Goal: Communication & Community: Share content

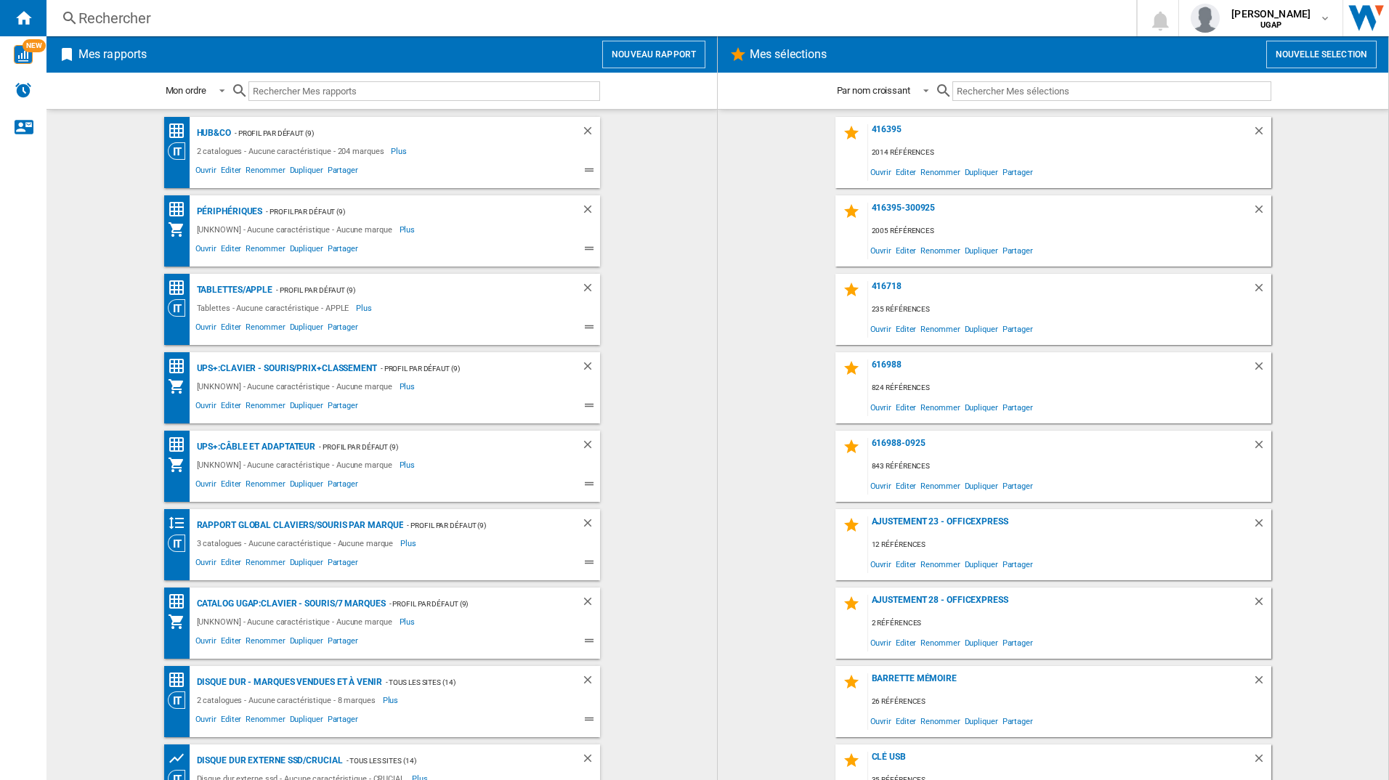
click at [647, 56] on button "Nouveau rapport" at bounding box center [653, 55] width 103 height 28
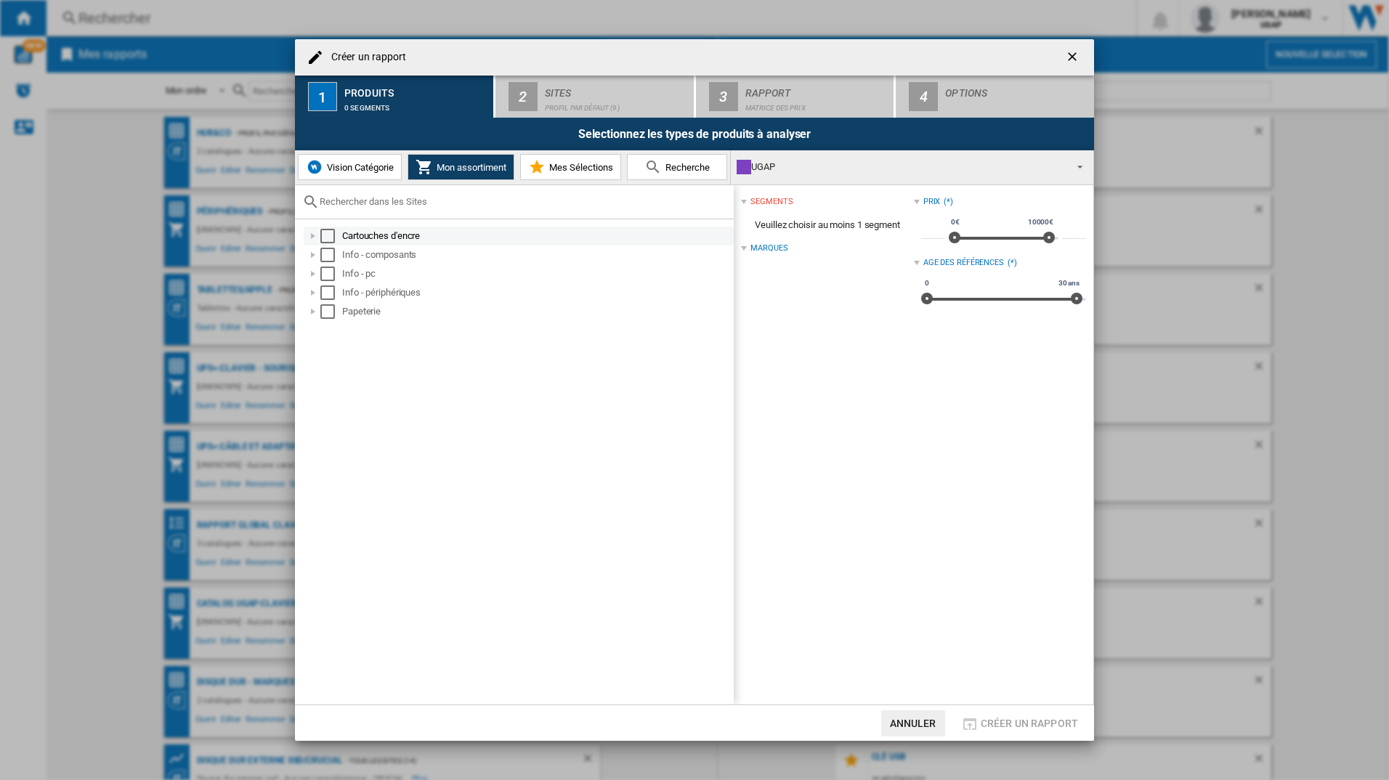
click at [328, 233] on div "Select" at bounding box center [327, 236] width 15 height 15
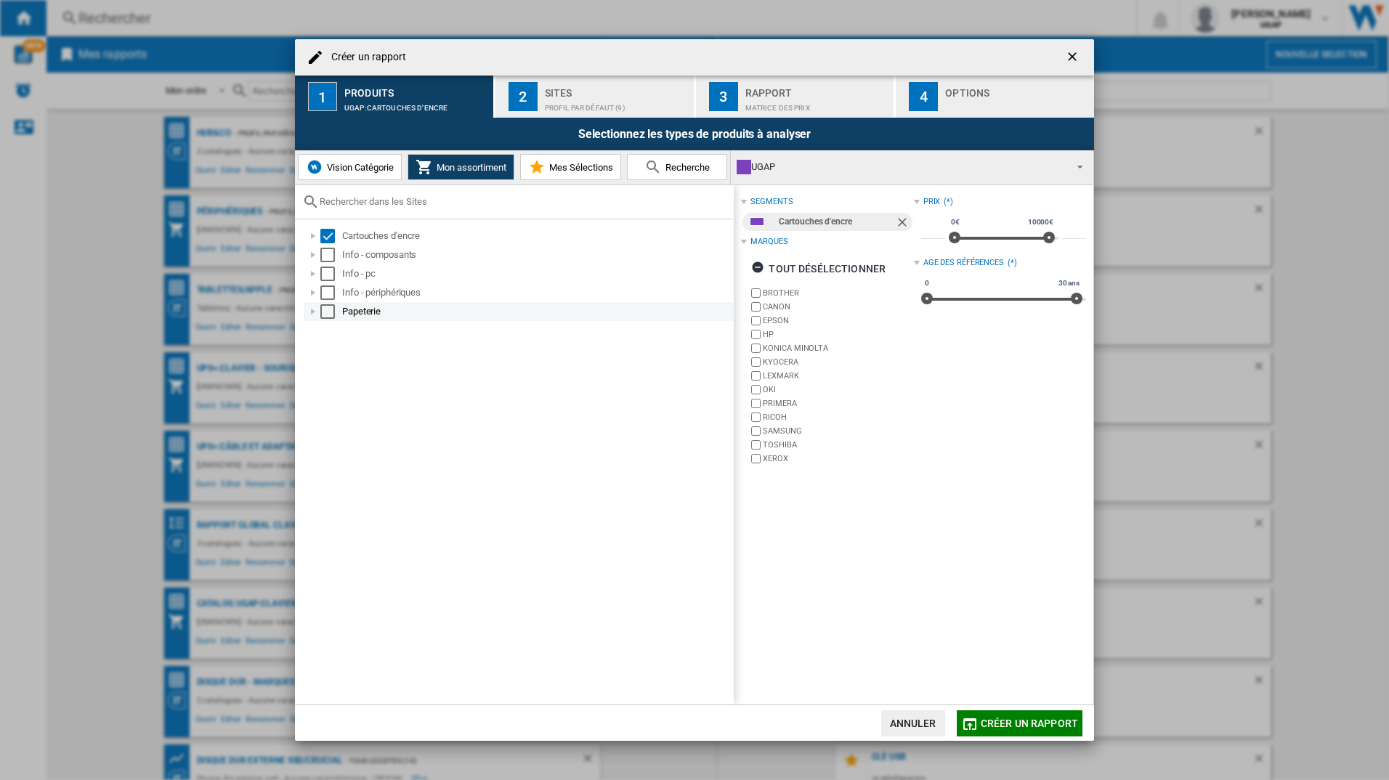
click at [312, 312] on div at bounding box center [313, 311] width 15 height 15
click at [596, 92] on div "Sites" at bounding box center [616, 88] width 143 height 15
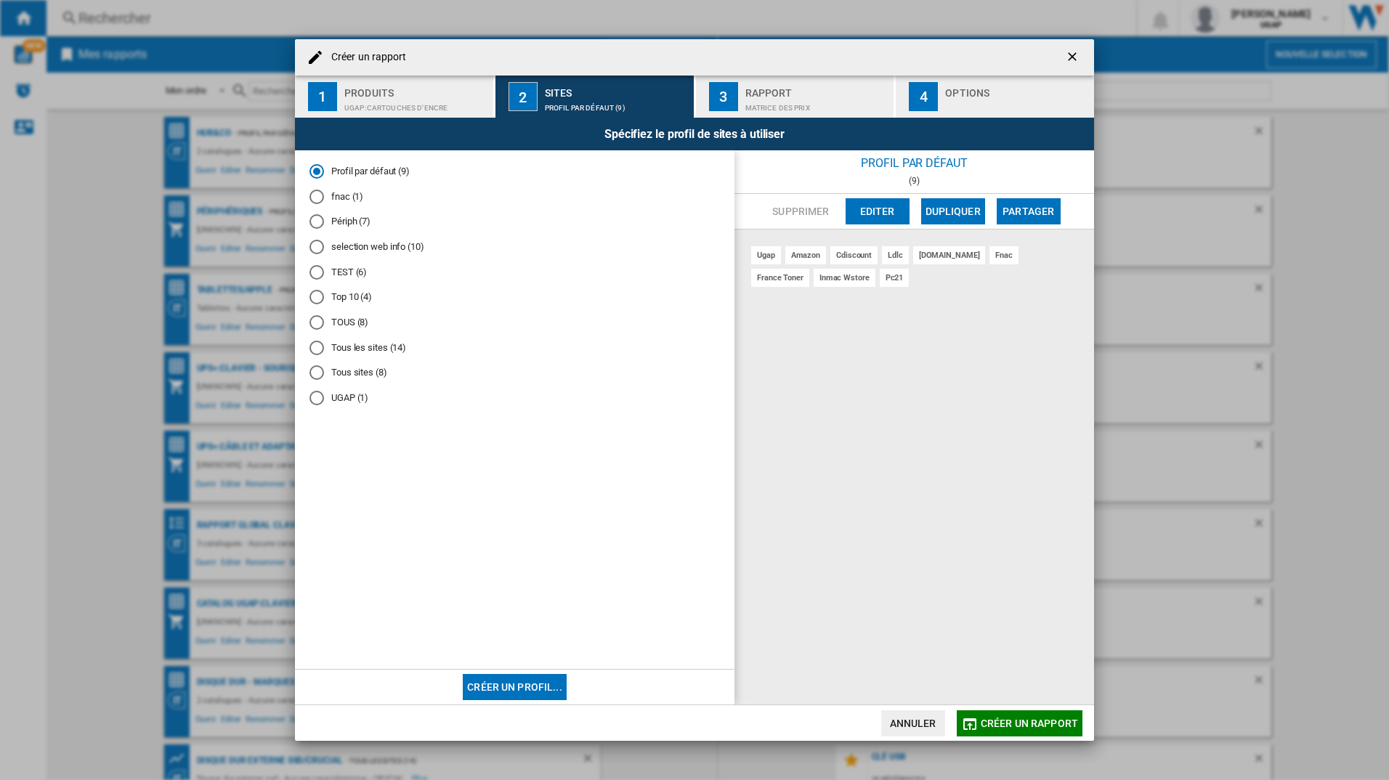
click at [395, 346] on md-radio-button "Tous les sites (14)" at bounding box center [515, 348] width 410 height 14
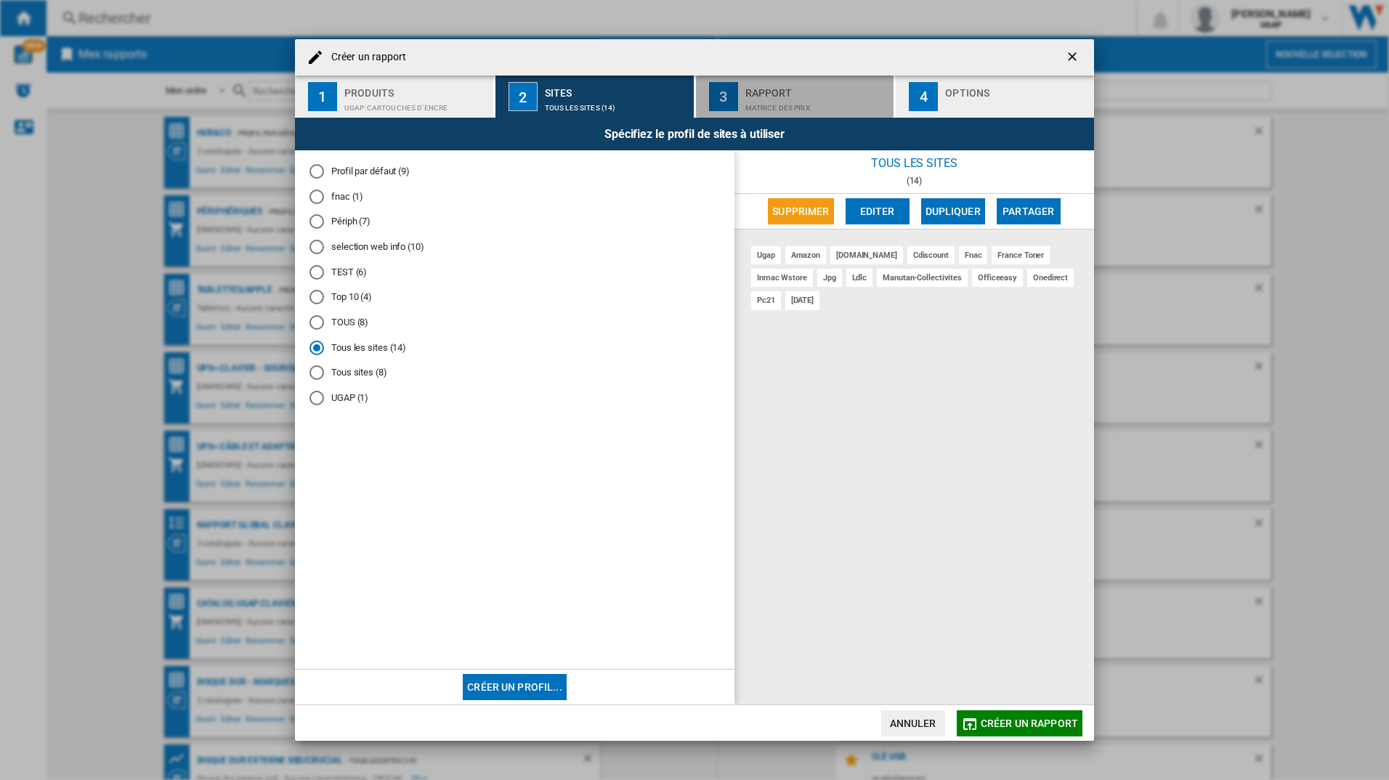
click at [793, 101] on div "Matrice des prix" at bounding box center [816, 104] width 143 height 15
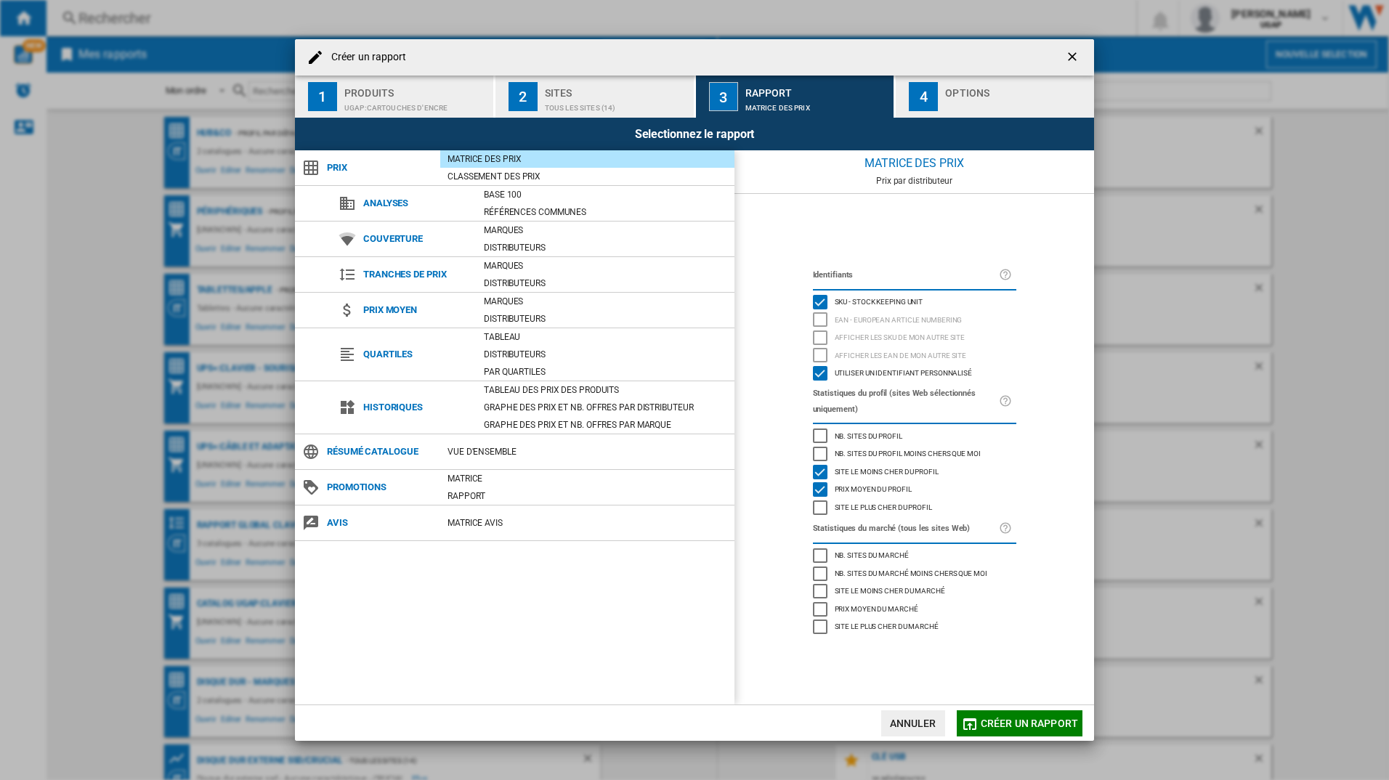
click at [952, 100] on div "button" at bounding box center [1016, 104] width 143 height 15
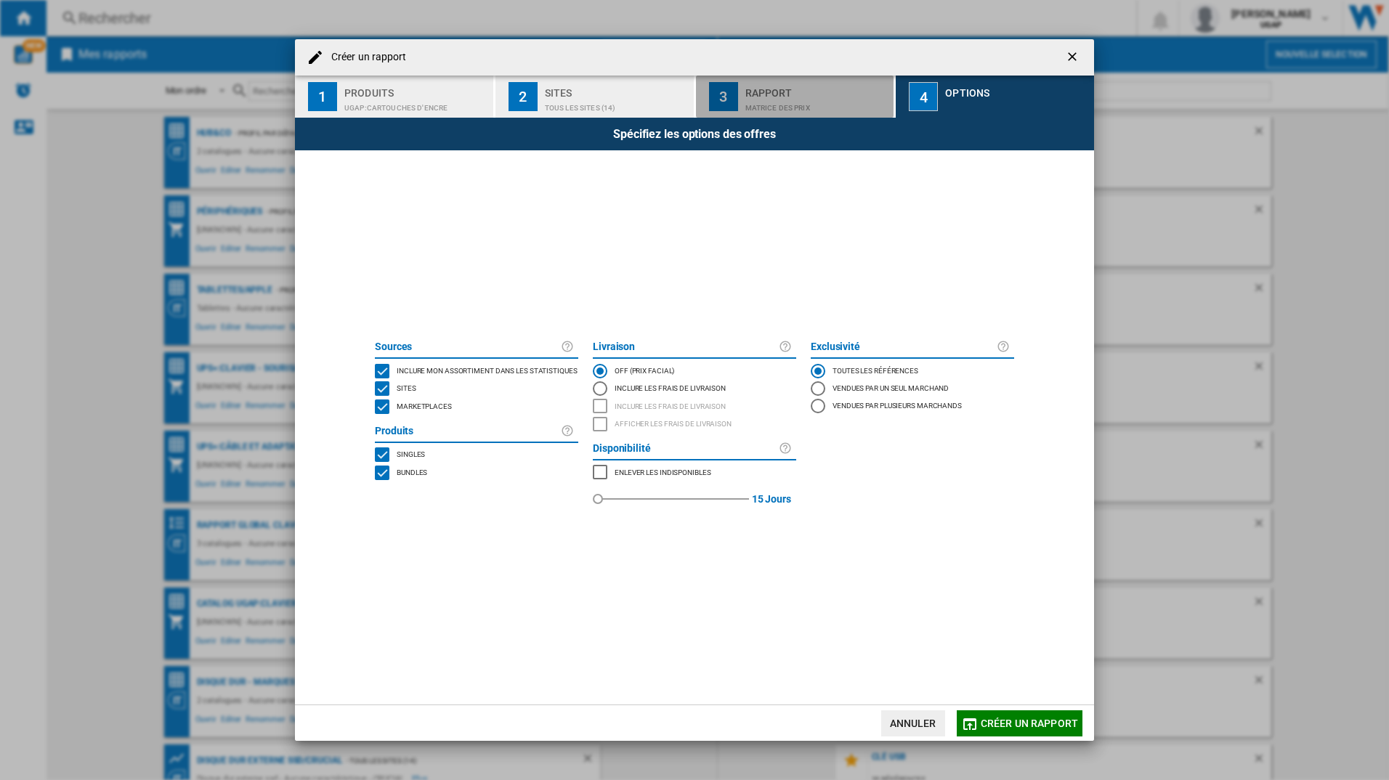
click at [735, 92] on div "3" at bounding box center [723, 96] width 29 height 29
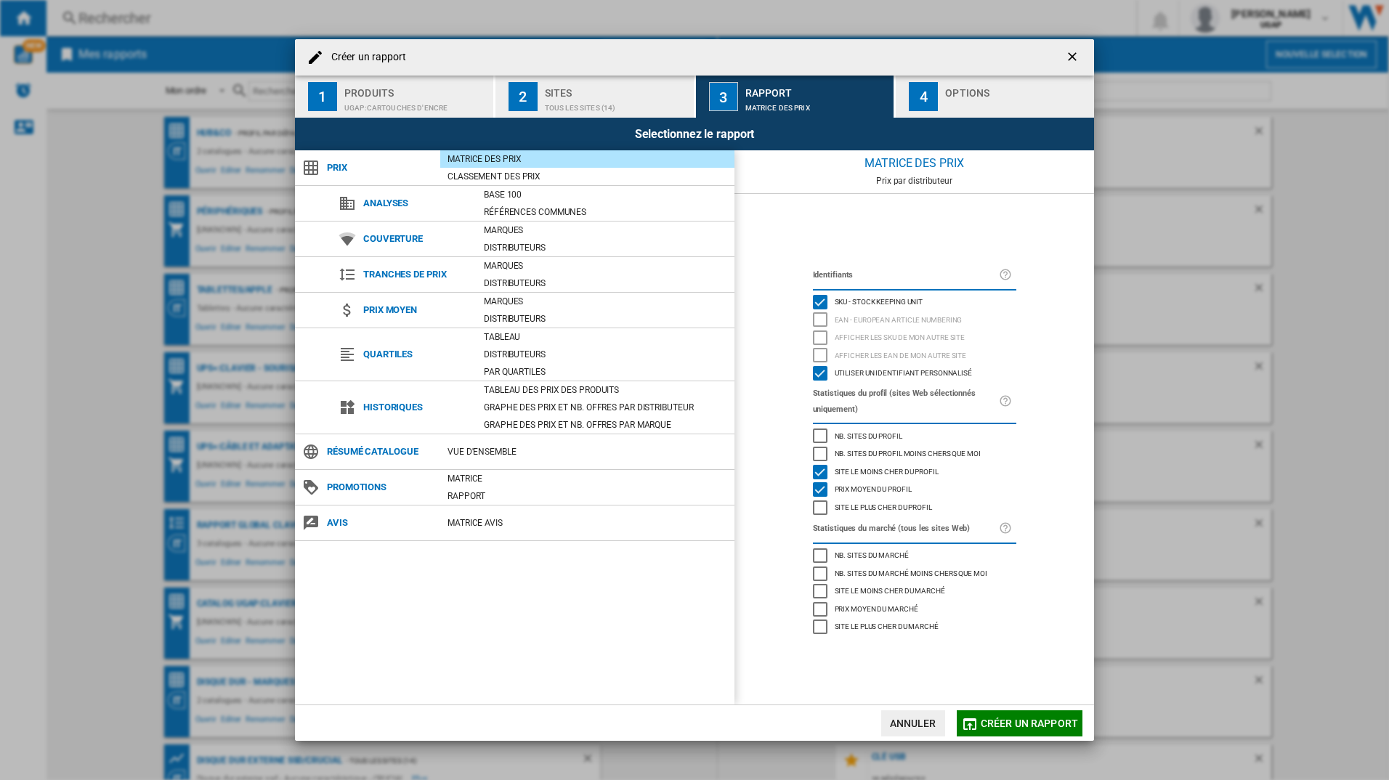
click at [1020, 719] on span "Créer un rapport" at bounding box center [1029, 724] width 97 height 12
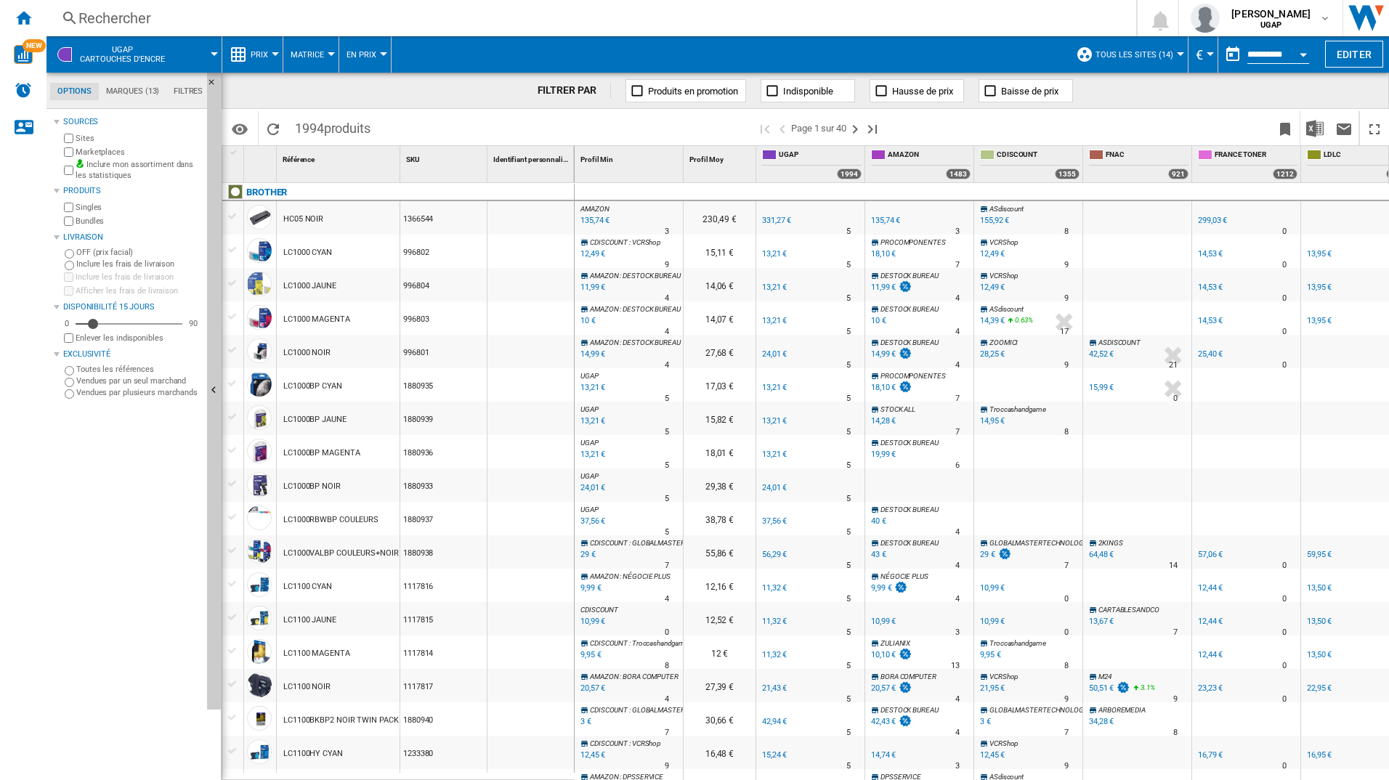
click at [134, 168] on label "Inclure mon assortiment dans les statistiques" at bounding box center [139, 170] width 126 height 23
click at [124, 168] on label "Inclure mon assortiment dans les statistiques" at bounding box center [139, 170] width 126 height 23
click at [1315, 131] on img "Télécharger au format Excel" at bounding box center [1314, 128] width 17 height 17
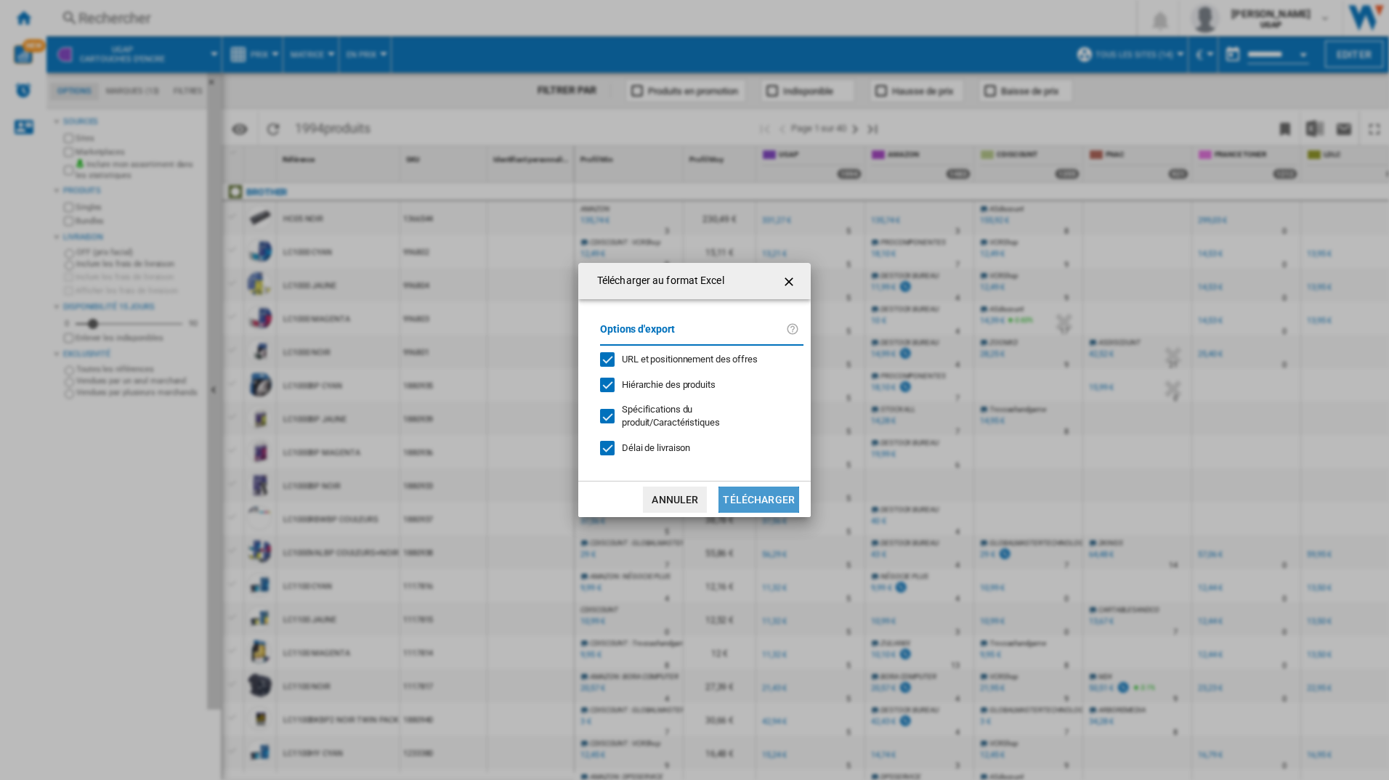
click at [778, 497] on button "Télécharger" at bounding box center [759, 500] width 81 height 26
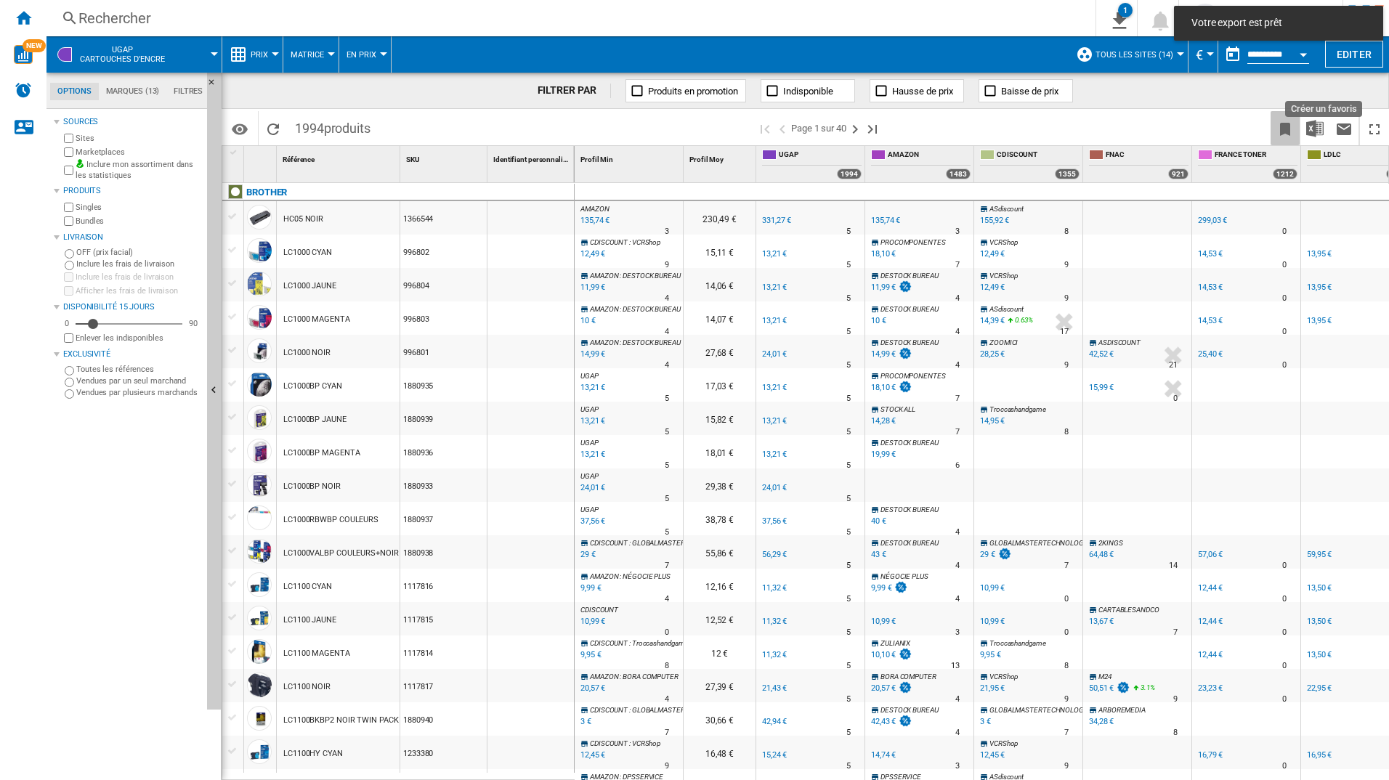
click at [1285, 126] on ng-md-icon "Créer un favoris" at bounding box center [1285, 129] width 17 height 17
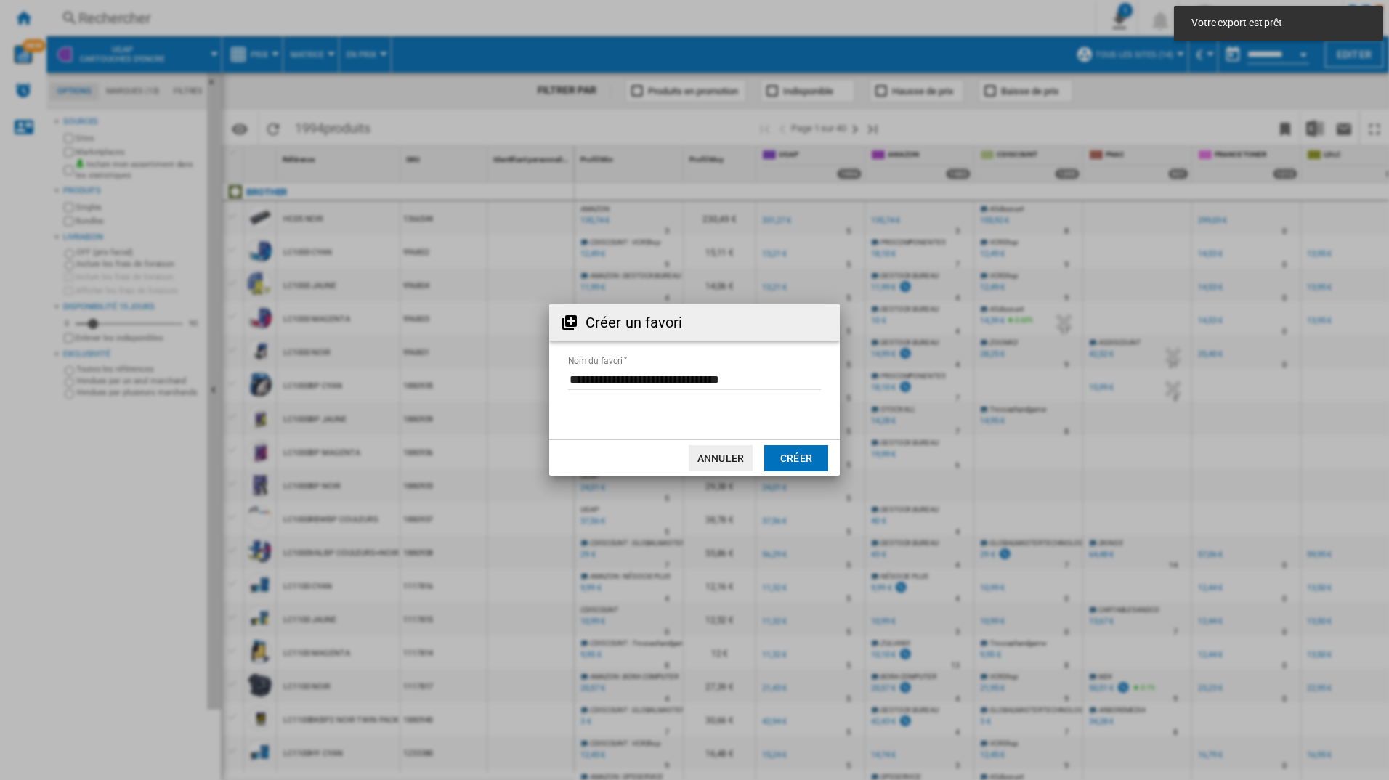
click at [705, 375] on input "Nom du favori" at bounding box center [694, 379] width 253 height 22
type input "**********"
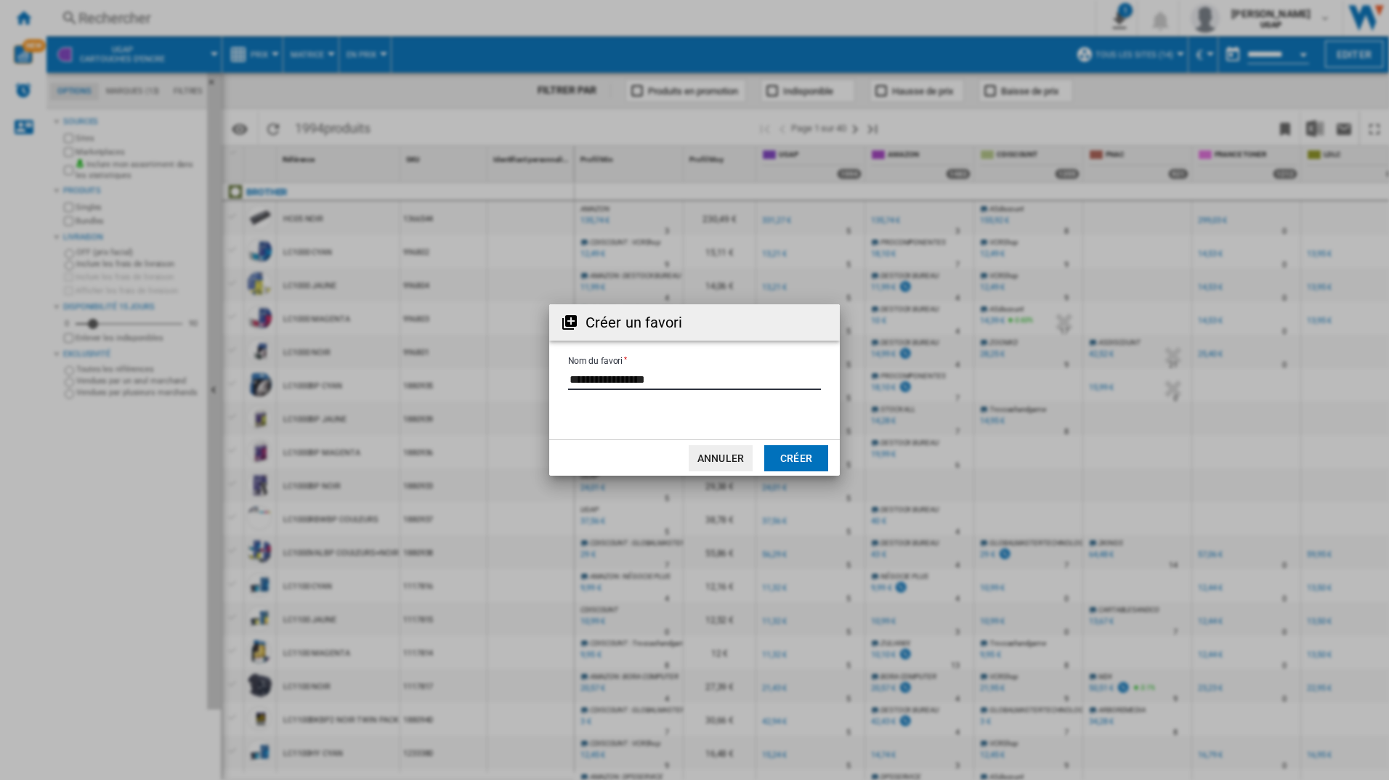
click at [824, 469] on button "Créer" at bounding box center [796, 458] width 64 height 26
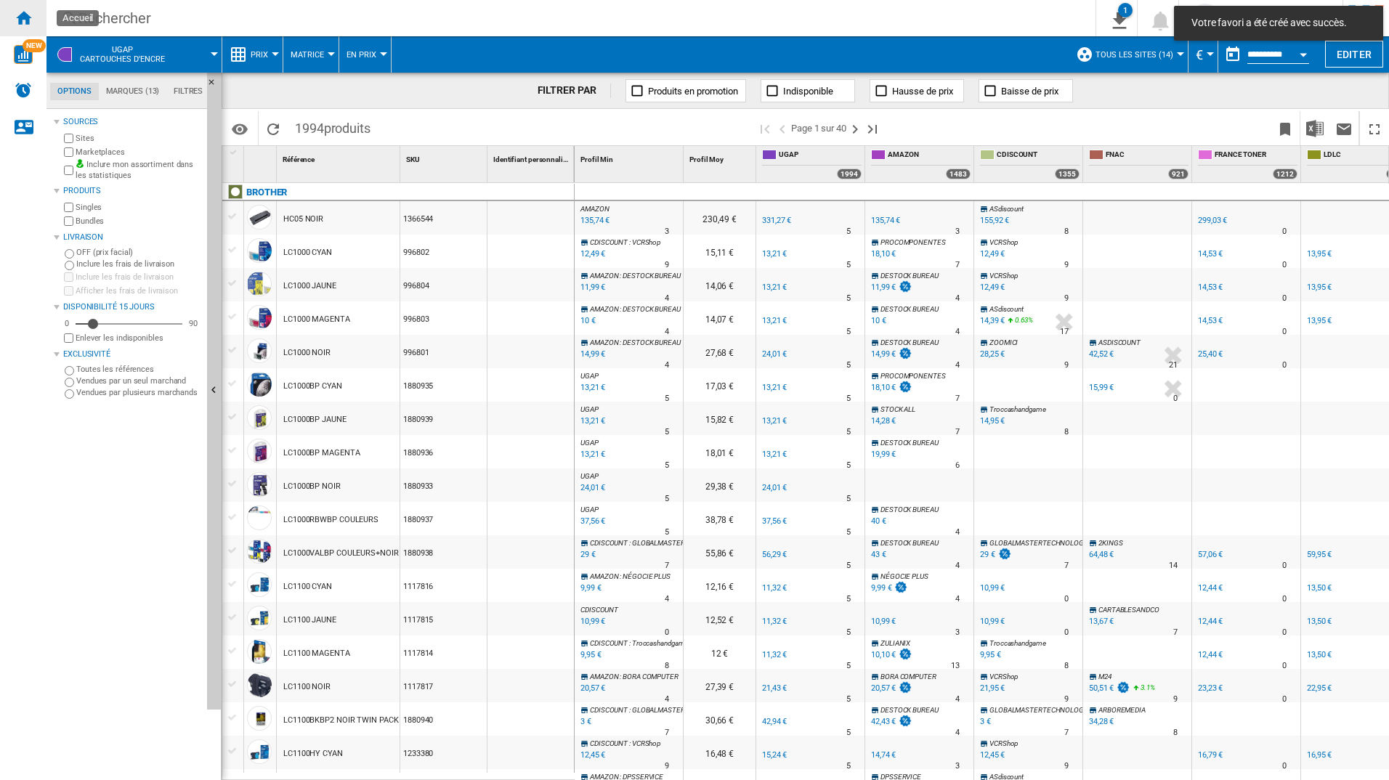
click at [15, 18] on ng-md-icon "Accueil" at bounding box center [23, 17] width 17 height 17
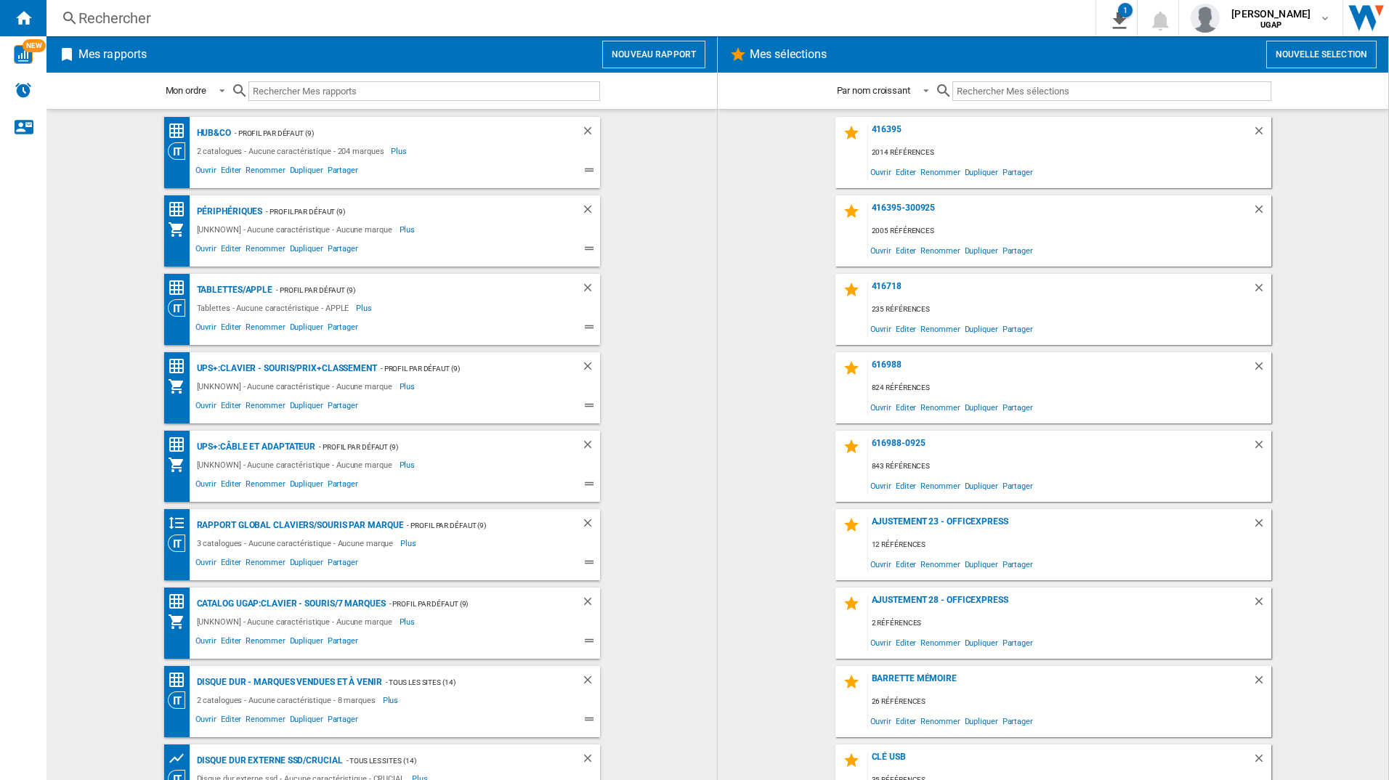
click at [363, 99] on input "text" at bounding box center [424, 91] width 352 height 20
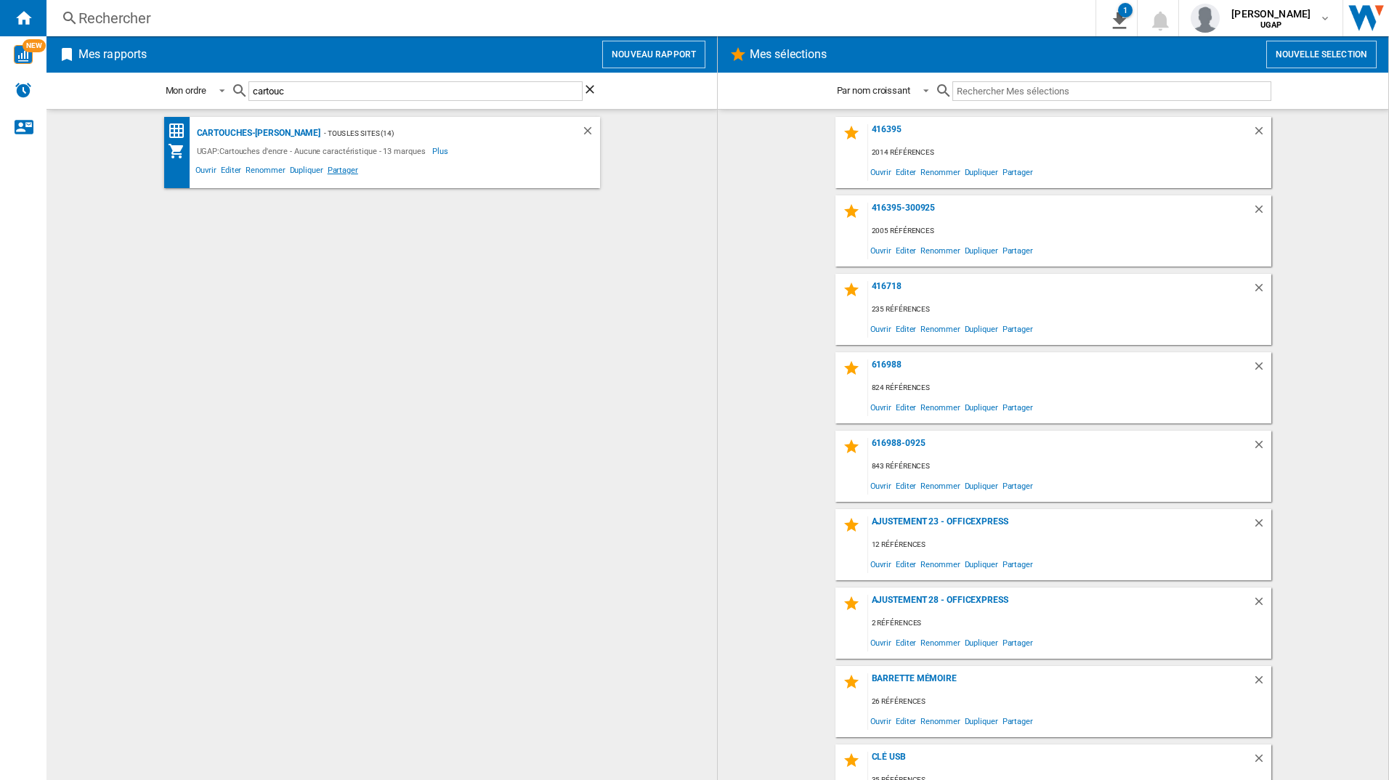
type input "cartouc"
click at [346, 166] on span "Partager" at bounding box center [342, 171] width 35 height 17
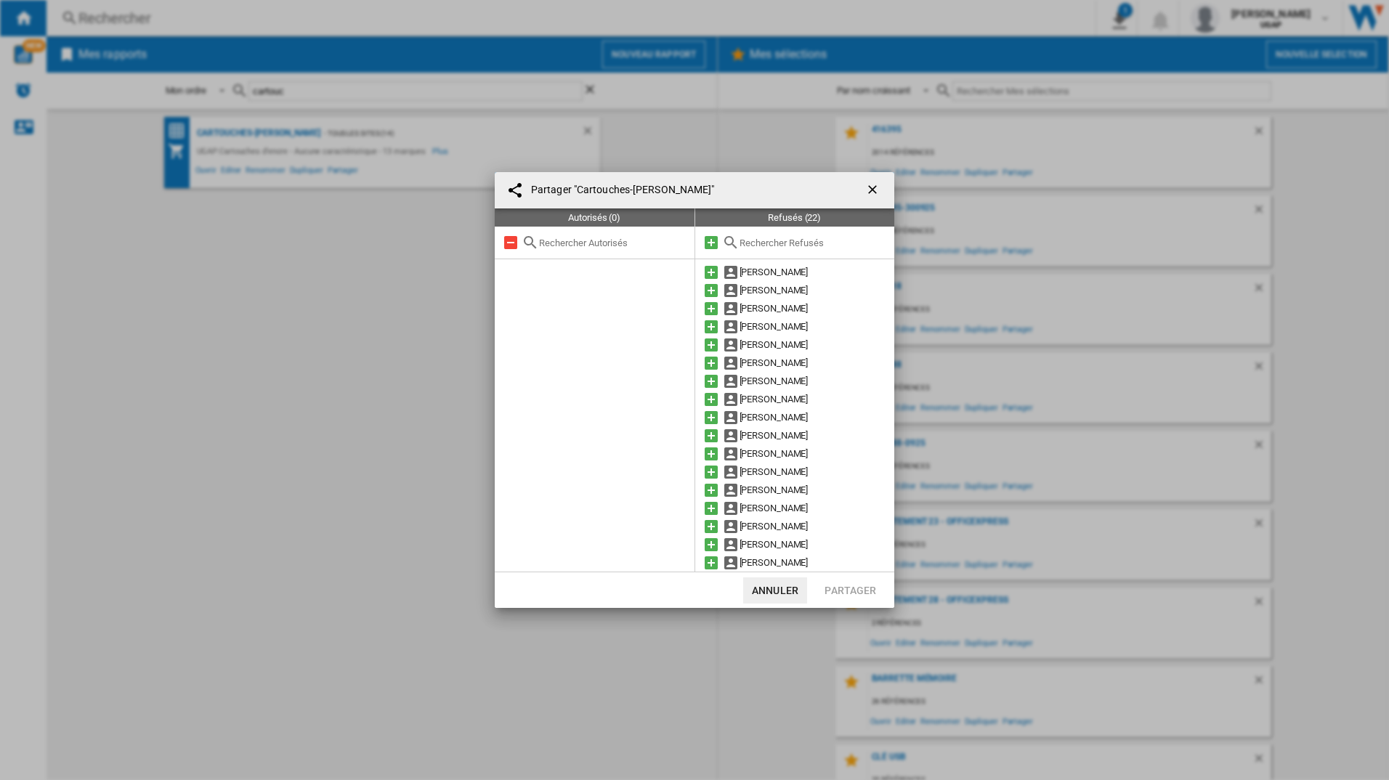
click at [584, 246] on input "text" at bounding box center [613, 243] width 148 height 11
type input "audre"
drag, startPoint x: 570, startPoint y: 230, endPoint x: 316, endPoint y: 231, distance: 253.6
click at [316, 231] on div "Partager "Cartouches-[PERSON_NAME]" Autorisés (0) audre Refusés (22) [PERSON_NA…" at bounding box center [694, 390] width 1389 height 780
click at [554, 238] on input "audre" at bounding box center [604, 243] width 131 height 11
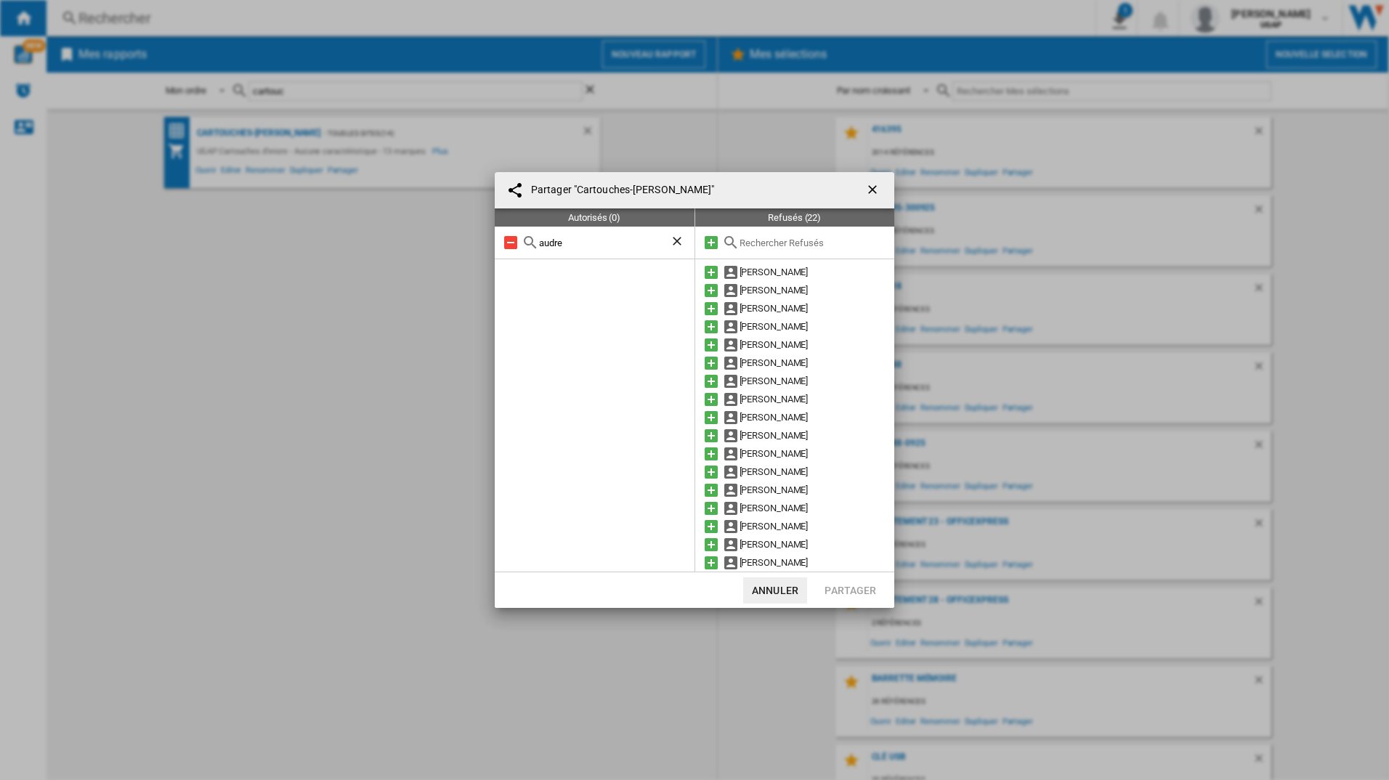
click at [554, 238] on input "audre" at bounding box center [604, 243] width 131 height 11
click at [578, 238] on input "text" at bounding box center [613, 243] width 148 height 11
click at [705, 327] on md-icon at bounding box center [711, 326] width 17 height 17
click at [856, 584] on button "Partager" at bounding box center [851, 591] width 64 height 26
